Goal: Navigation & Orientation: Find specific page/section

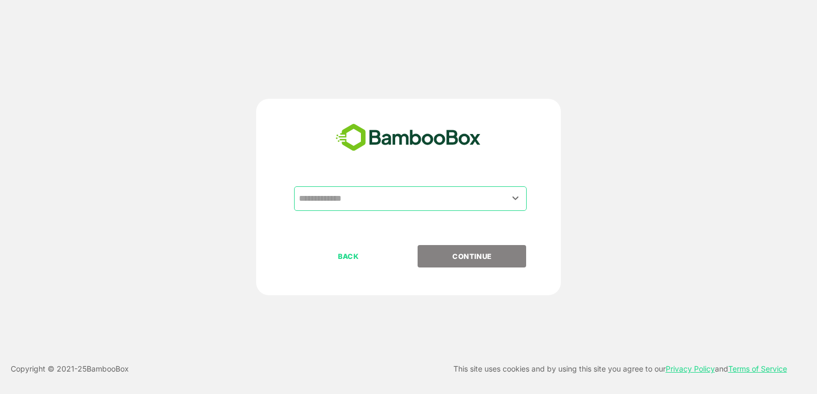
click at [378, 196] on input "text" at bounding box center [410, 199] width 228 height 20
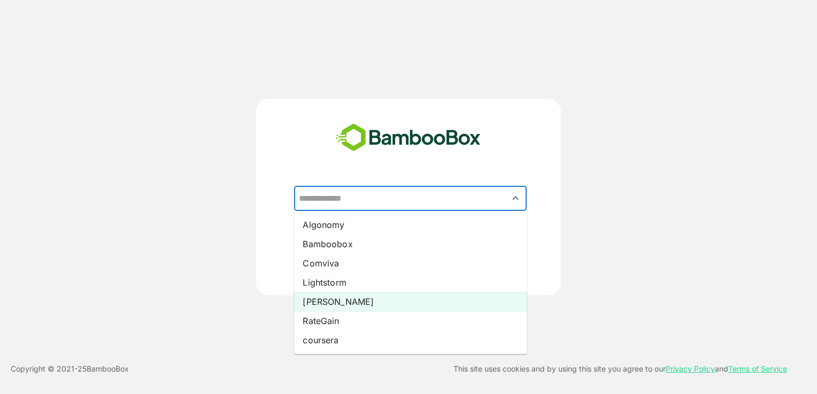
click at [323, 304] on li "Pando" at bounding box center [410, 301] width 233 height 19
type input "*****"
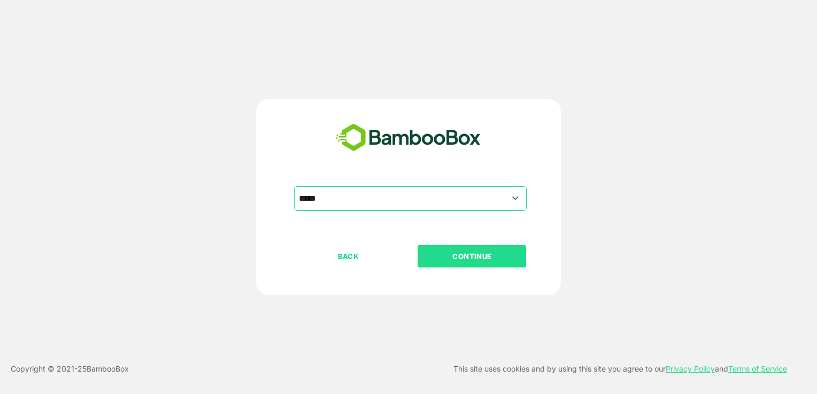
click at [471, 261] on p "CONTINUE" at bounding box center [472, 257] width 107 height 12
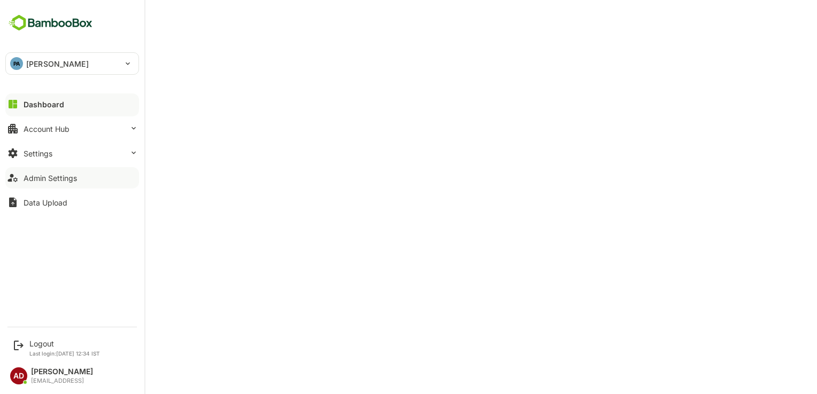
click at [65, 176] on div "Admin Settings" at bounding box center [50, 178] width 53 height 9
click at [94, 181] on button "Admin Settings" at bounding box center [72, 177] width 134 height 21
click at [43, 180] on div "Admin Settings" at bounding box center [50, 178] width 53 height 9
click at [83, 129] on button "Account Hub" at bounding box center [72, 128] width 134 height 21
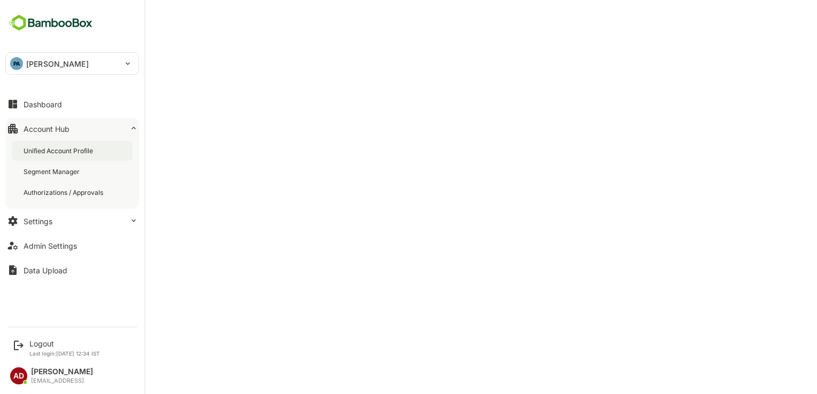
click at [66, 147] on div "Unified Account Profile" at bounding box center [60, 150] width 72 height 9
click at [64, 248] on div "Admin Settings" at bounding box center [50, 246] width 53 height 9
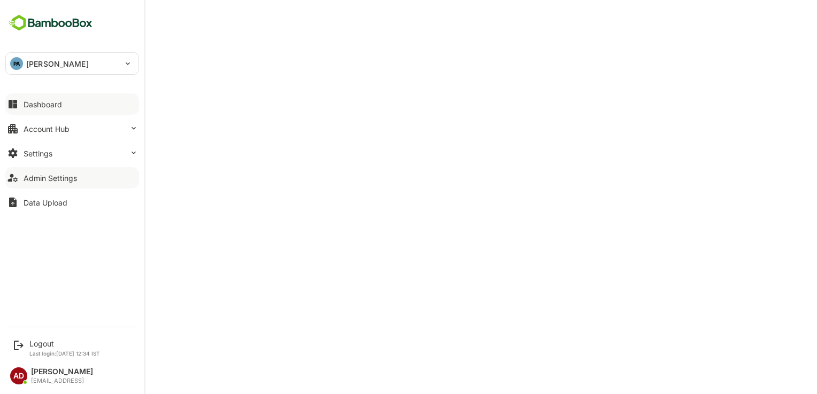
click at [30, 108] on div "Dashboard" at bounding box center [43, 104] width 38 height 9
